Goal: Information Seeking & Learning: Learn about a topic

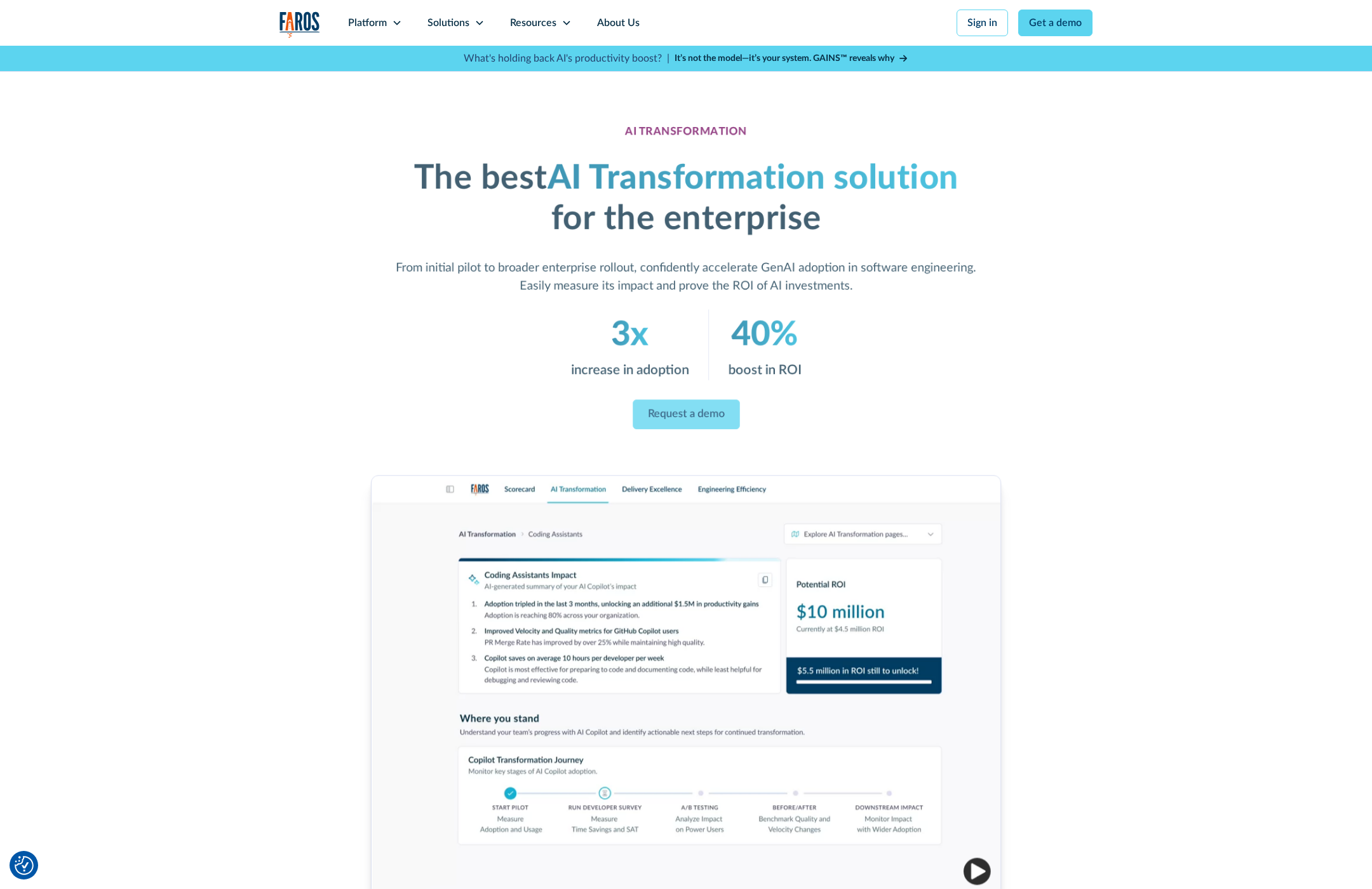
click at [112, 82] on div "AI TRANSFORMATION The best AI Transformation solution for the enterprise From i…" at bounding box center [686, 542] width 1372 height 993
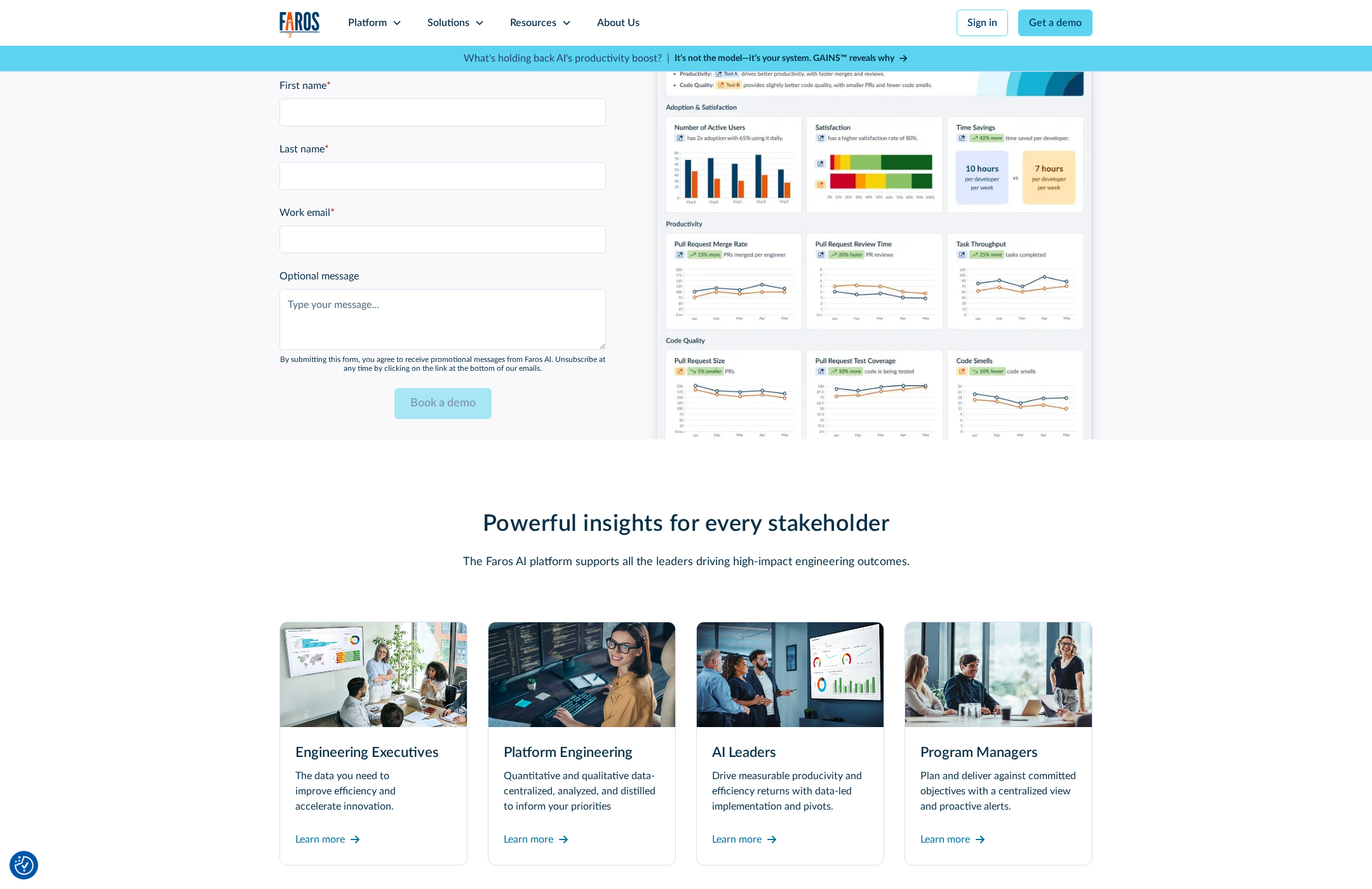
scroll to position [3213, 0]
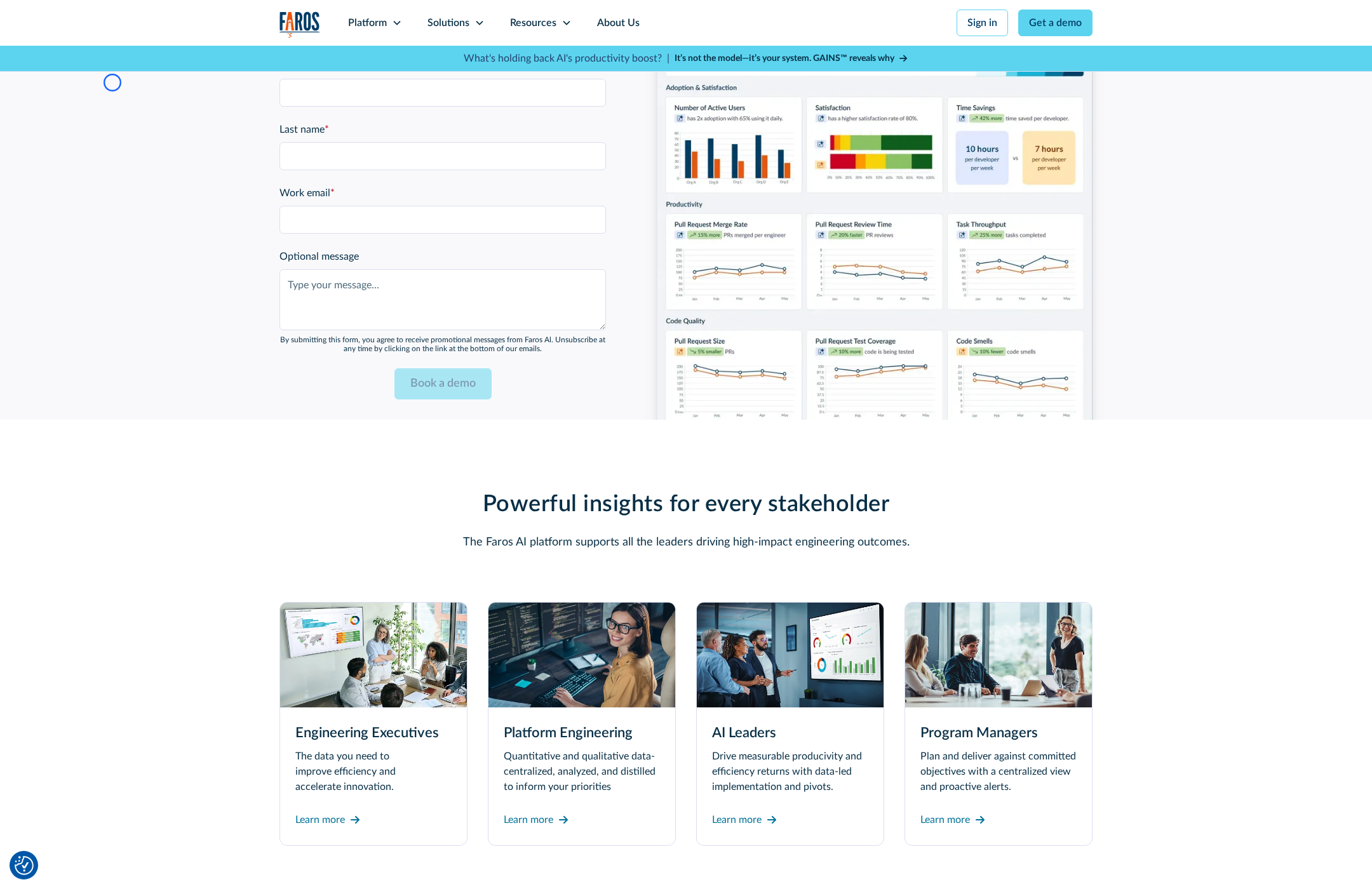
click at [112, 82] on div "Ready to maximize the value of your AI transformation? First name * Last name *…" at bounding box center [686, 176] width 1372 height 487
click at [82, 86] on div "Ready to maximize the value of your AI transformation? First name * Last name *…" at bounding box center [686, 176] width 1372 height 487
click at [100, 82] on div "Ready to maximize the value of your AI transformation? First name * Last name *…" at bounding box center [686, 176] width 1372 height 487
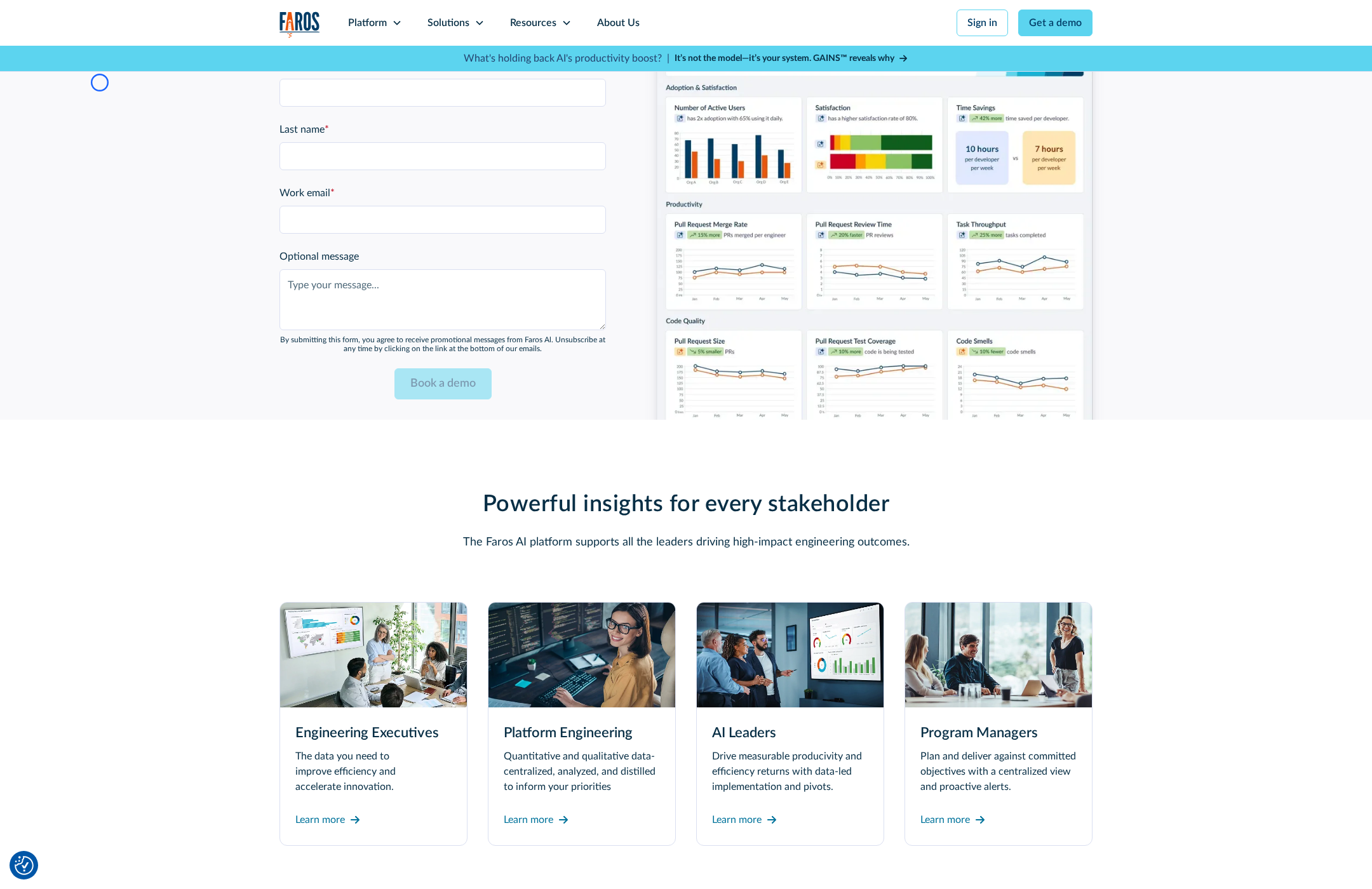
scroll to position [3869, 0]
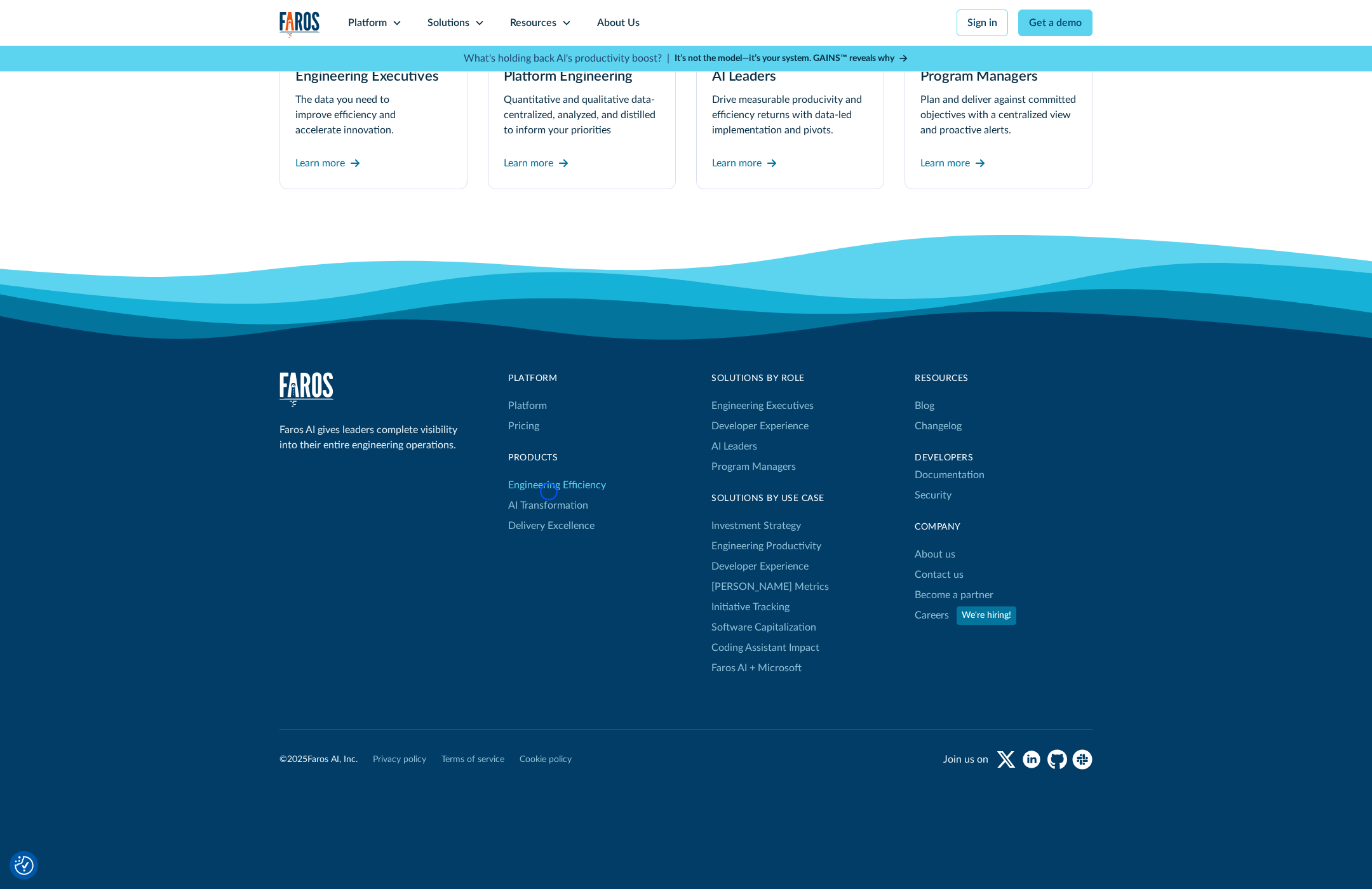
click at [549, 492] on link "Engineering Efficiency" at bounding box center [557, 485] width 98 height 20
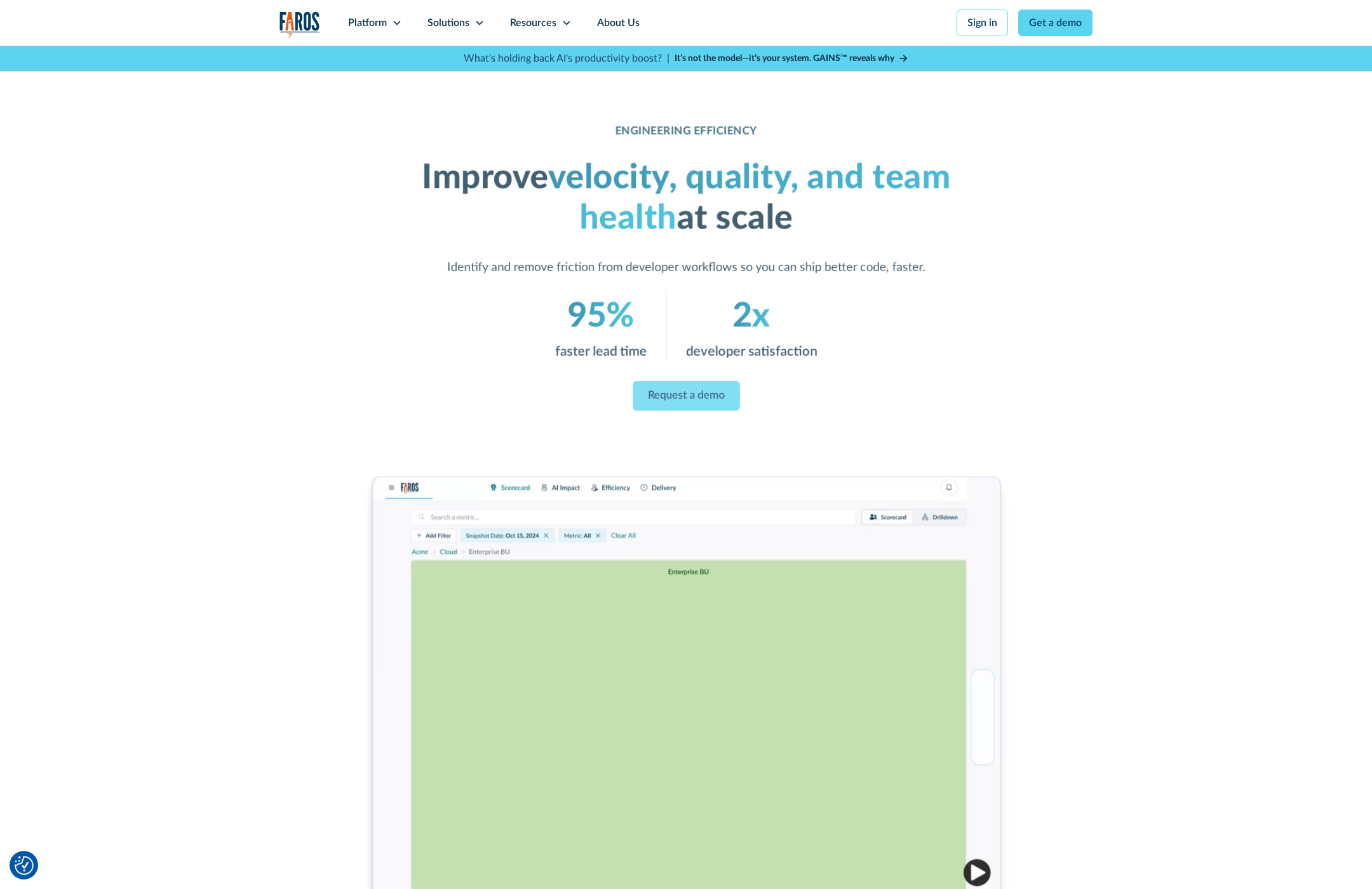
click at [549, 492] on div at bounding box center [686, 686] width 631 height 420
click at [101, 112] on div "ENGINEERING EFFICIENCY Improve velocity, quality, and team health at scale Iden…" at bounding box center [686, 543] width 1372 height 995
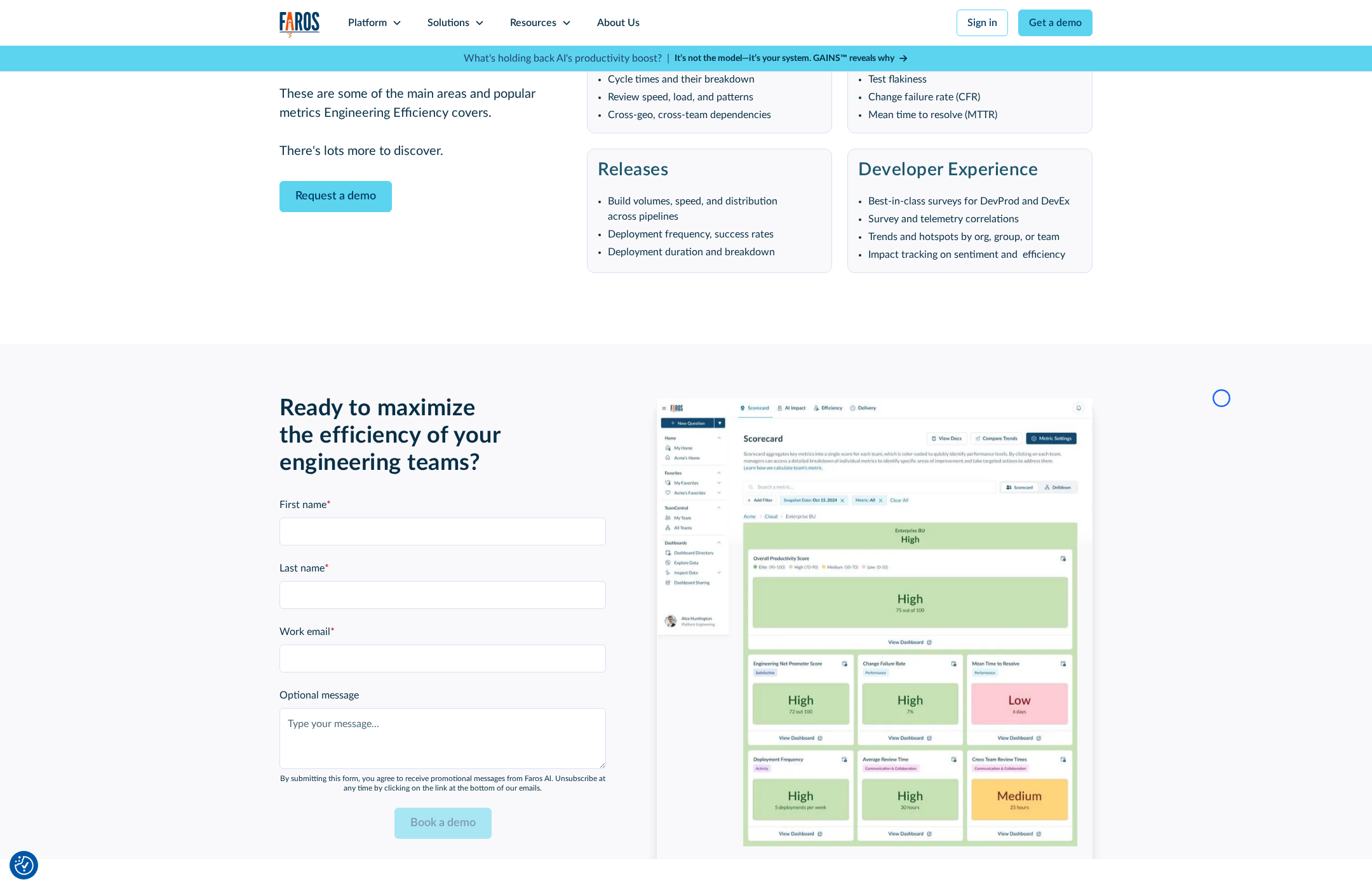
scroll to position [2542, 0]
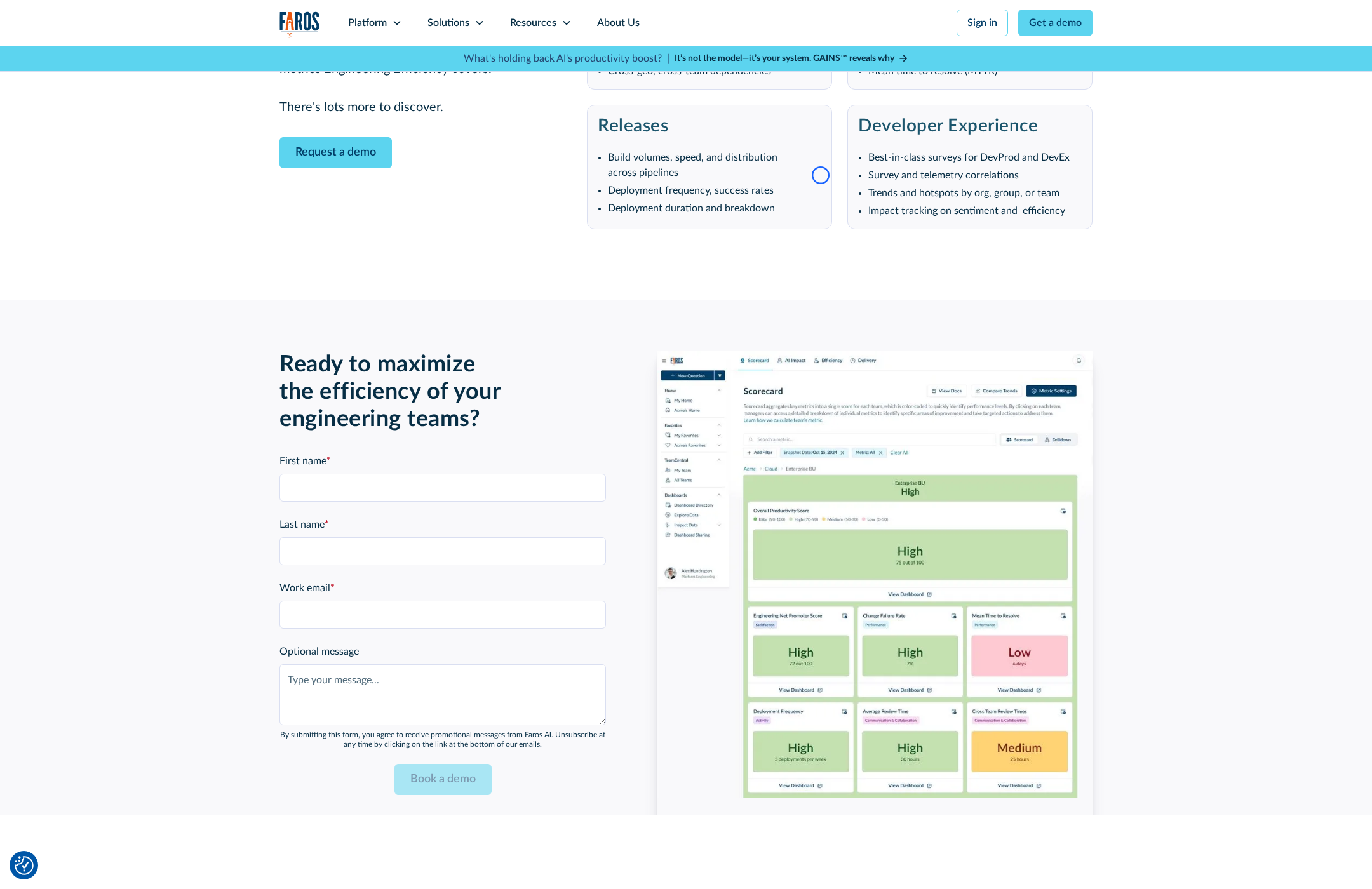
click at [101, 112] on div "We’ve got you covered. Here are a few highlights. These are some of the main ar…" at bounding box center [686, 96] width 1372 height 406
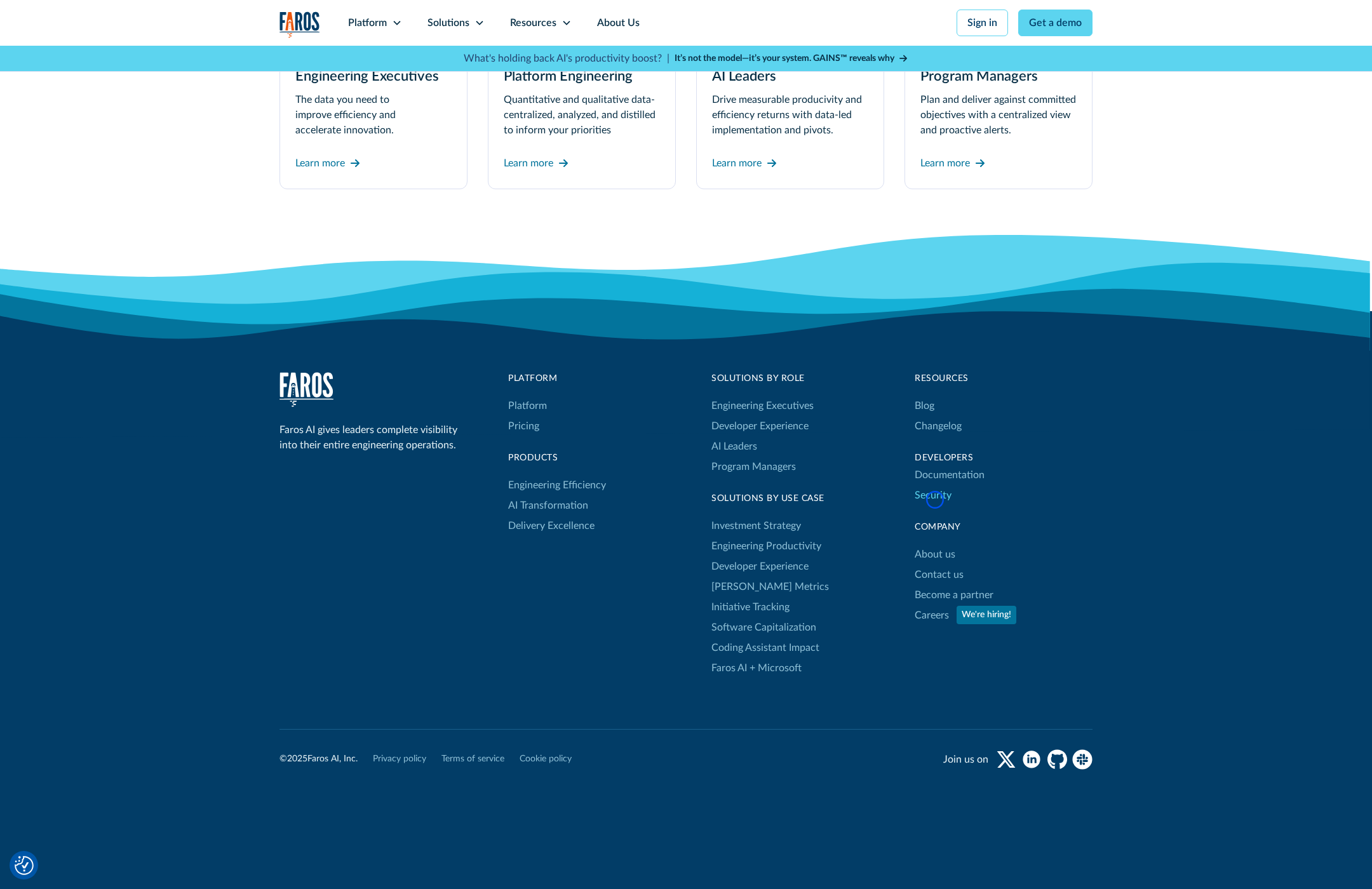
click at [935, 500] on link "Security" at bounding box center [933, 496] width 37 height 20
click at [1055, 759] on icon "github" at bounding box center [1057, 759] width 20 height 20
